Goal: Use online tool/utility

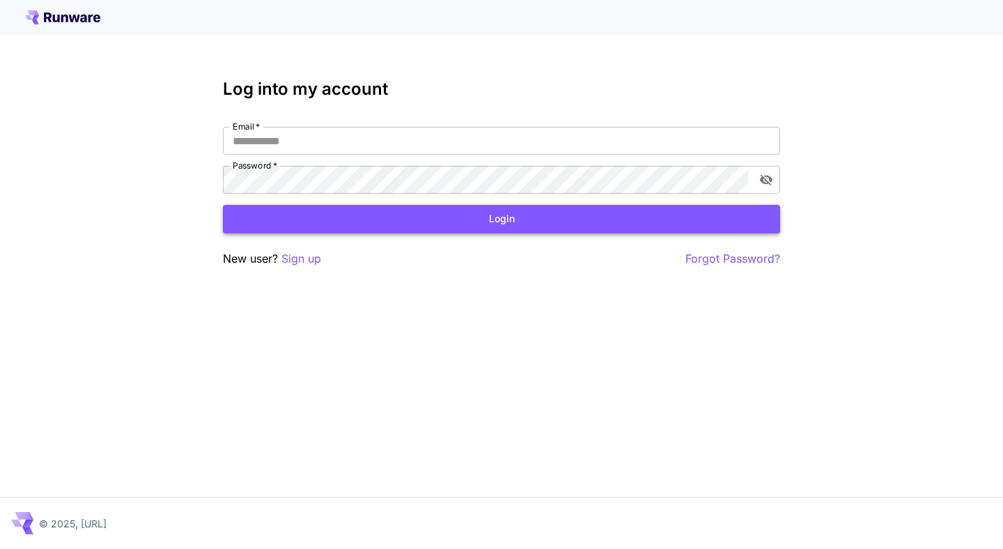
type input "**********"
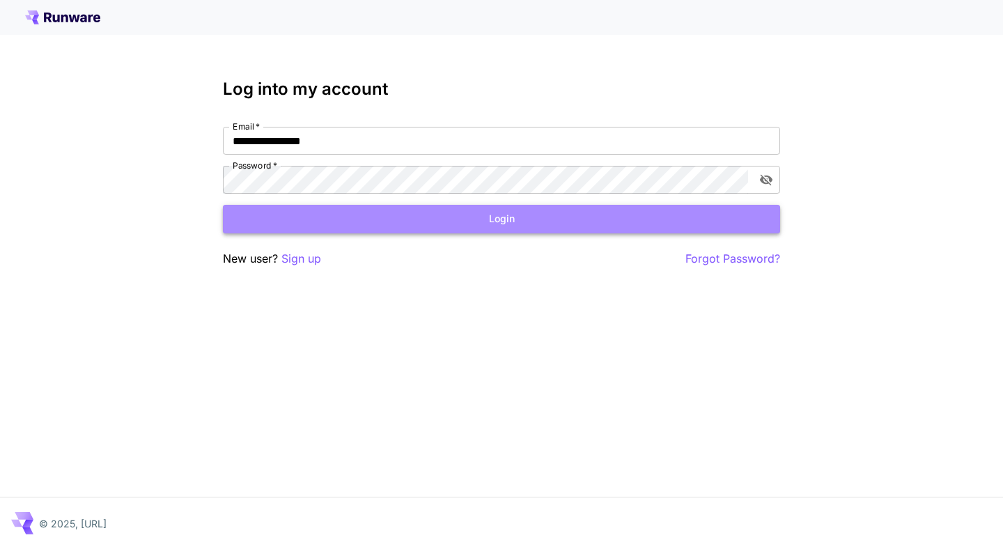
click at [514, 220] on button "Login" at bounding box center [501, 219] width 557 height 29
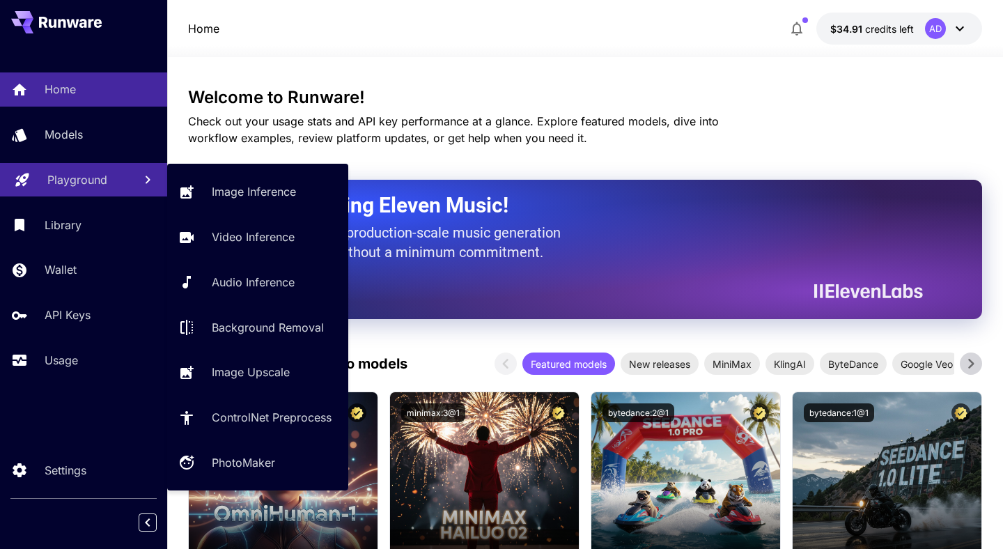
click at [75, 176] on p "Playground" at bounding box center [77, 179] width 60 height 17
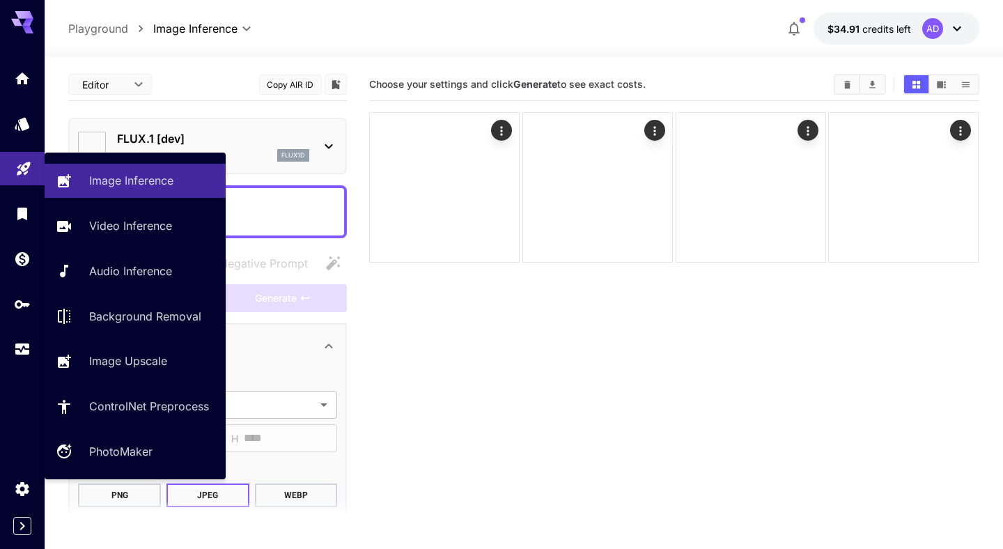
type input "**********"
